Goal: Information Seeking & Learning: Compare options

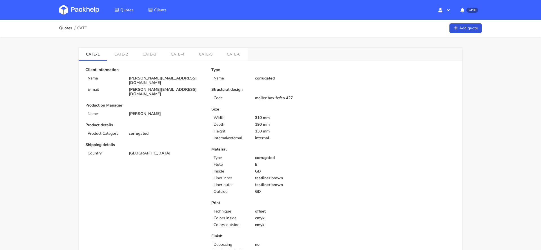
click at [297, 134] on div "Size Width 310 mm Depth 190 mm Height 130 mm Internal/external internal" at bounding box center [270, 123] width 118 height 33
click at [204, 57] on link "CATE-5" at bounding box center [205, 54] width 28 height 12
click at [83, 28] on span "CATE" at bounding box center [82, 28] width 10 height 5
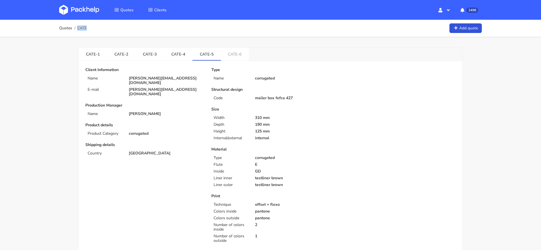
click at [83, 28] on span "CATE" at bounding box center [82, 28] width 10 height 5
click at [71, 12] on img at bounding box center [79, 10] width 40 height 10
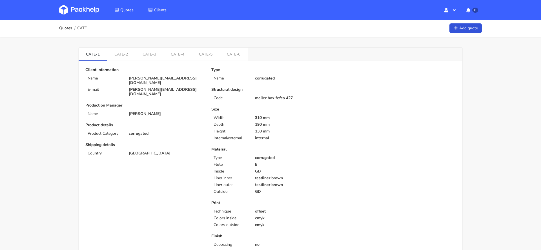
click at [82, 27] on span "CATE" at bounding box center [82, 28] width 10 height 5
copy span "CATE"
click at [210, 50] on link "CATE-5" at bounding box center [205, 54] width 28 height 12
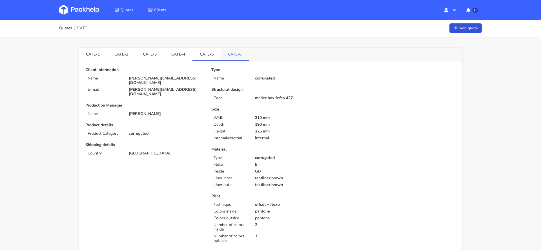
click at [232, 54] on link "CATE-6" at bounding box center [235, 54] width 28 height 12
click at [199, 50] on link "CATE-5" at bounding box center [206, 54] width 28 height 12
click at [230, 50] on link "CATE-6" at bounding box center [235, 54] width 28 height 12
click at [194, 50] on link "CATE-5" at bounding box center [206, 54] width 28 height 12
click at [238, 54] on link "CATE-6" at bounding box center [235, 54] width 28 height 12
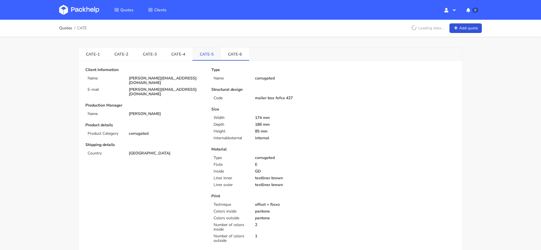
click at [204, 54] on link "CATE-5" at bounding box center [206, 54] width 28 height 12
click at [233, 55] on link "CATE-6" at bounding box center [235, 54] width 28 height 12
click at [215, 53] on link "CATE-5" at bounding box center [206, 54] width 28 height 12
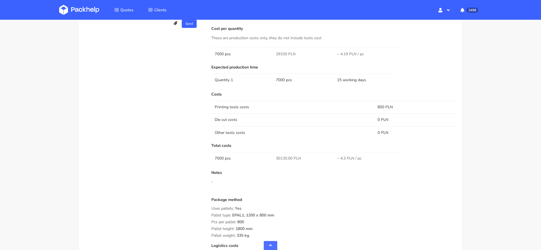
scroll to position [375, 0]
click at [281, 53] on span "29330 PLN" at bounding box center [286, 55] width 20 height 6
copy span "29330"
click at [380, 106] on td "800 PLN" at bounding box center [414, 107] width 81 height 13
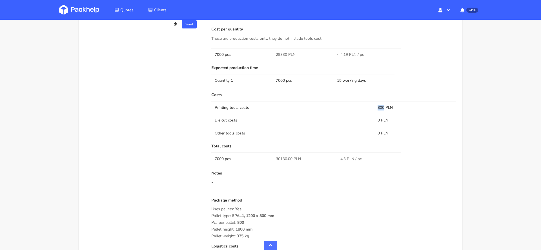
click at [380, 106] on td "800 PLN" at bounding box center [414, 107] width 81 height 13
copy td "800"
click at [281, 57] on td "29330 PLN" at bounding box center [302, 54] width 61 height 13
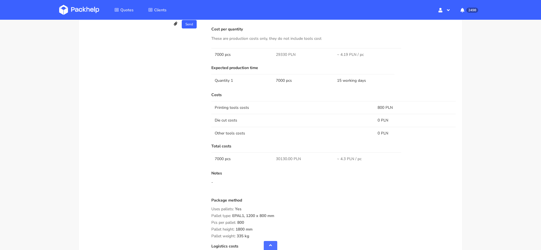
click at [281, 54] on span "29330 PLN" at bounding box center [286, 55] width 20 height 6
copy span "29330"
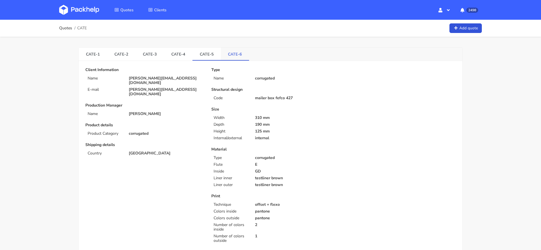
click at [230, 56] on link "CATE-6" at bounding box center [235, 54] width 28 height 12
click at [200, 55] on link "CATE-5" at bounding box center [206, 54] width 28 height 12
click at [98, 54] on link "CATE-1" at bounding box center [93, 54] width 28 height 12
click at [197, 54] on link "CATE-5" at bounding box center [206, 54] width 28 height 12
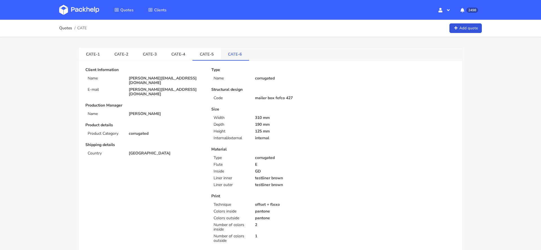
click at [231, 55] on link "CATE-6" at bounding box center [235, 54] width 28 height 12
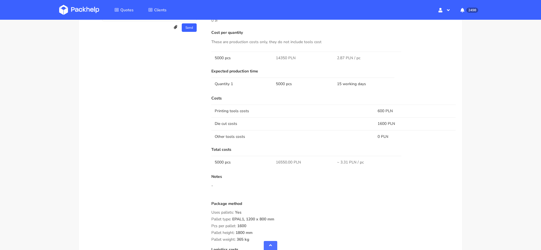
scroll to position [369, 0]
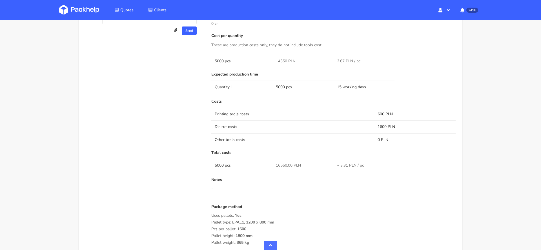
click at [281, 59] on span "14350 PLN" at bounding box center [286, 61] width 20 height 6
copy span "14350"
click at [281, 163] on span "16550.00 PLN" at bounding box center [288, 165] width 25 height 6
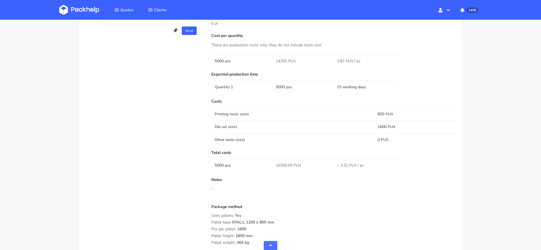
click at [278, 59] on span "14350 PLN" at bounding box center [286, 61] width 20 height 6
copy span "14350"
